Goal: Communication & Community: Connect with others

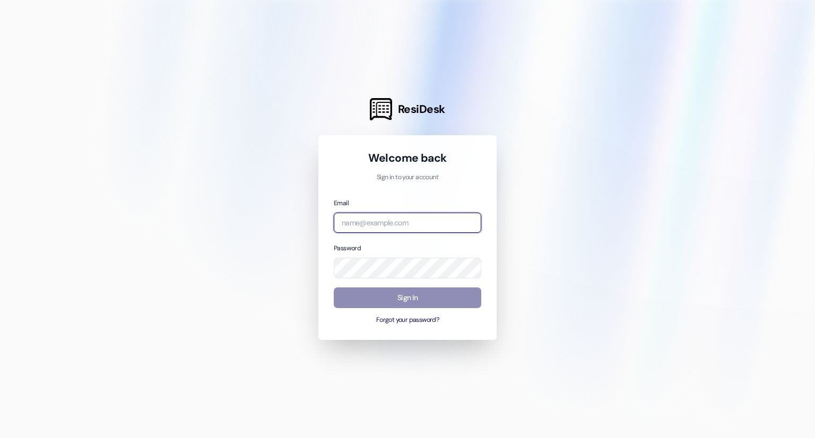
type input "[EMAIL_ADDRESS][DOMAIN_NAME]"
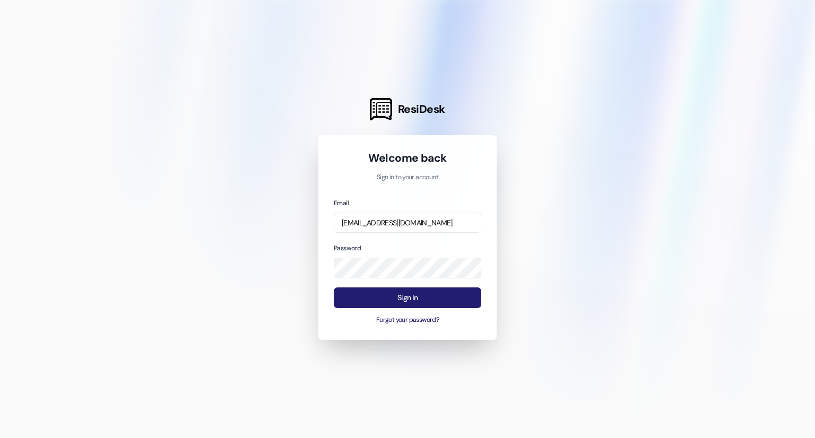
click at [399, 301] on button "Sign In" at bounding box center [407, 297] width 147 height 21
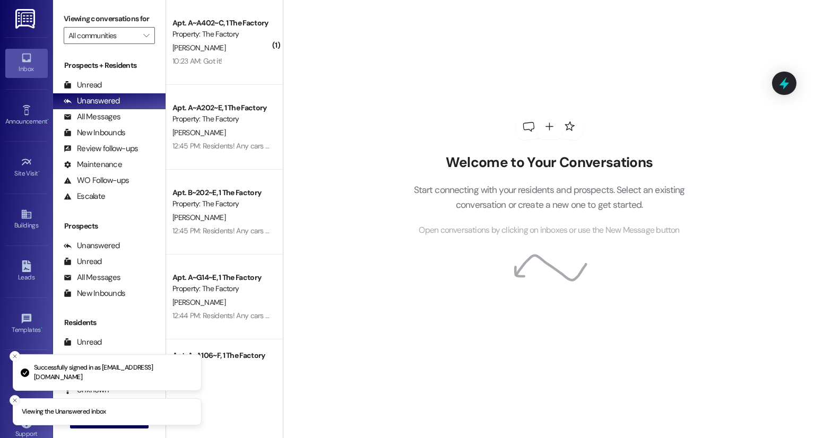
click at [16, 402] on icon "Close toast" at bounding box center [15, 400] width 6 height 6
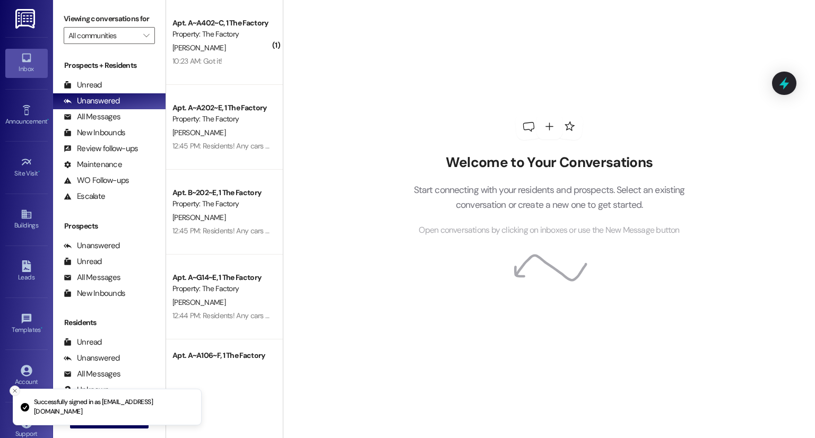
click at [16, 394] on button "Close toast" at bounding box center [15, 391] width 11 height 11
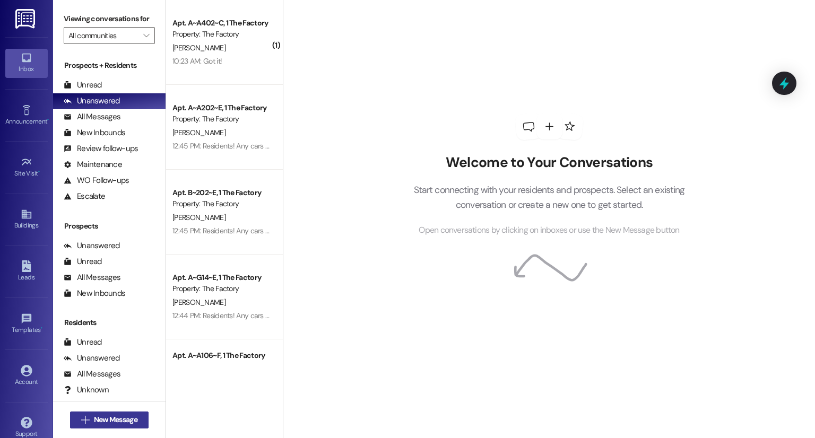
click at [94, 418] on span "New Message" at bounding box center [115, 419] width 43 height 11
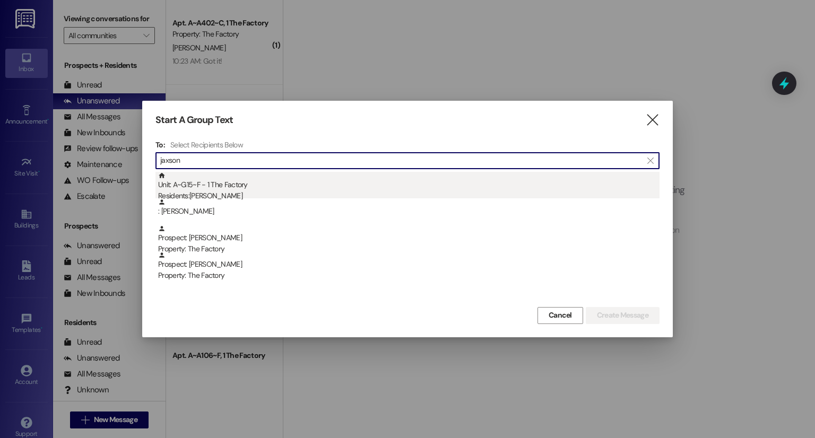
type input "jaxson"
click at [212, 190] on div "Residents: [PERSON_NAME]" at bounding box center [408, 195] width 501 height 11
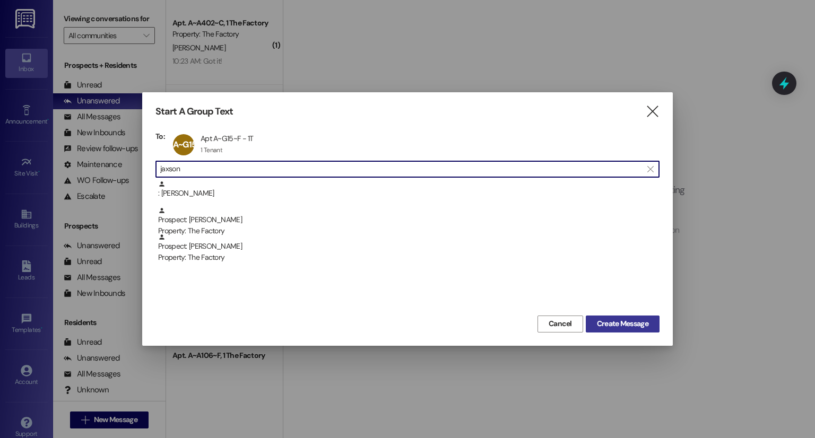
click at [596, 329] on button "Create Message" at bounding box center [622, 324] width 74 height 17
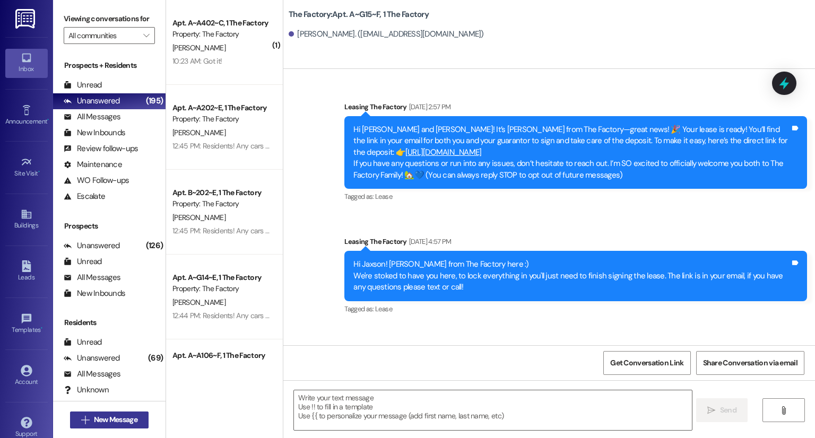
click at [118, 417] on span "New Message" at bounding box center [115, 419] width 43 height 11
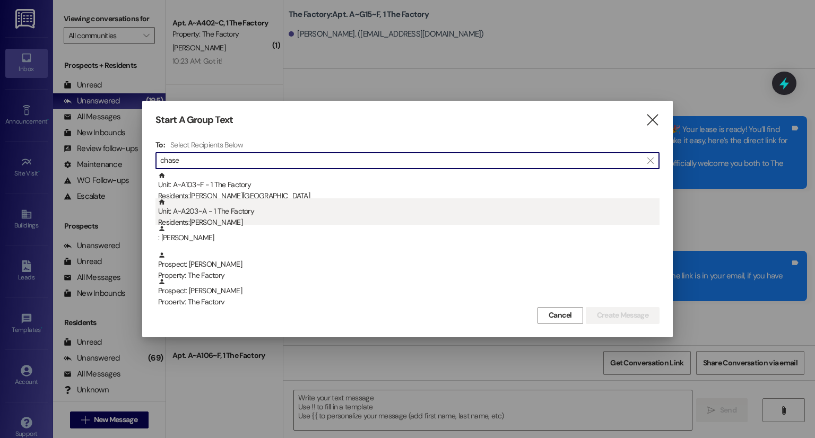
type input "chase"
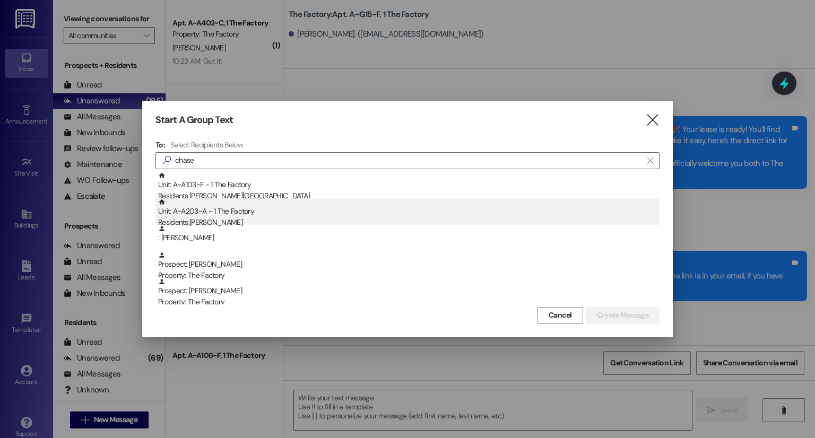
click at [206, 221] on div "Residents: [PERSON_NAME]" at bounding box center [408, 222] width 501 height 11
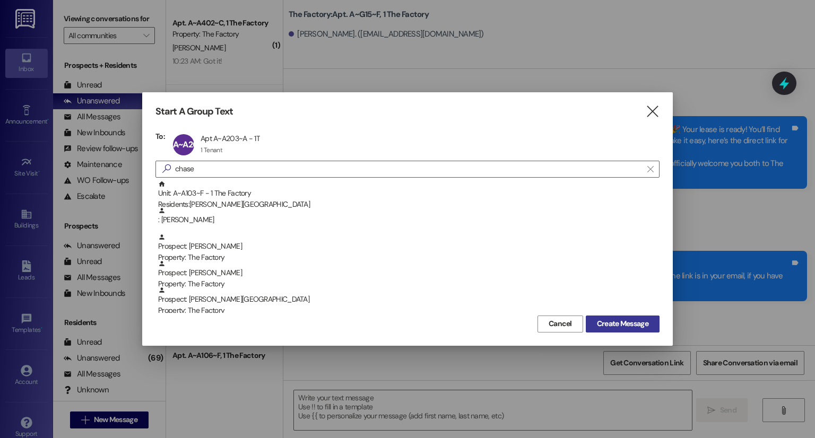
click at [617, 321] on span "Create Message" at bounding box center [622, 323] width 51 height 11
